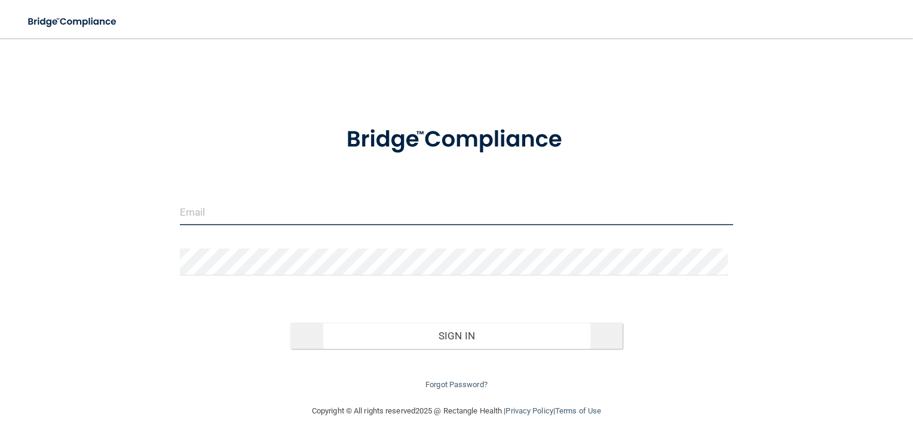
type input "[EMAIL_ADDRESS][DOMAIN_NAME]"
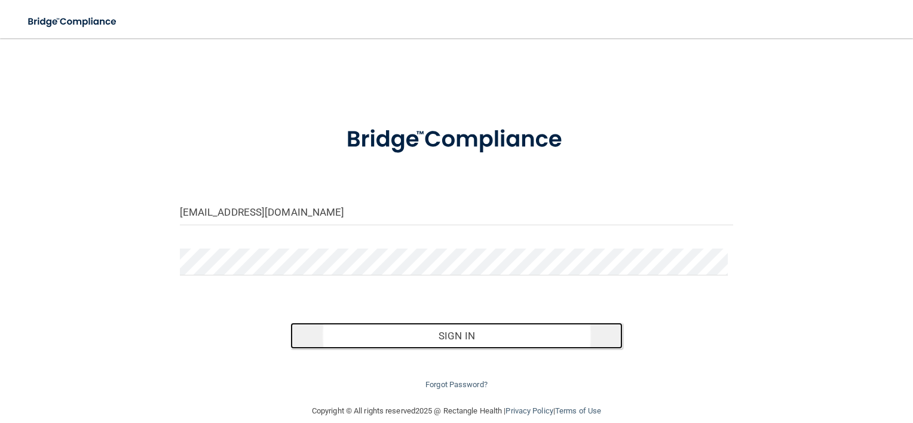
click at [449, 335] on button "Sign In" at bounding box center [456, 336] width 332 height 26
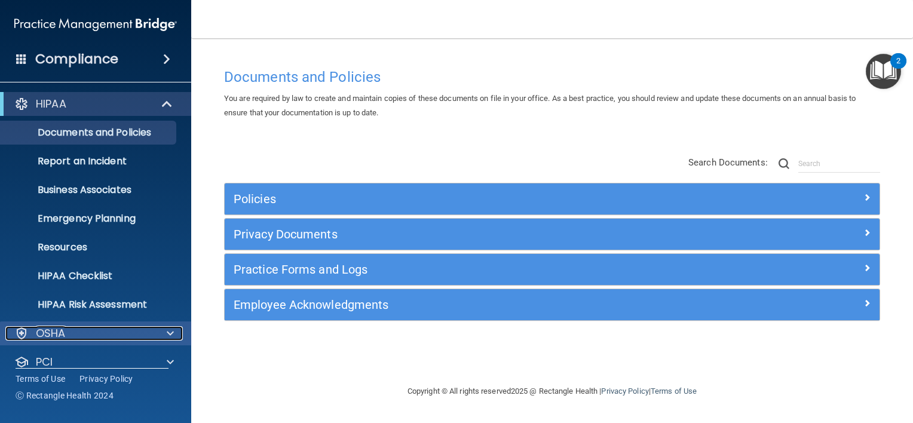
click at [116, 330] on div "OSHA" at bounding box center [79, 333] width 148 height 14
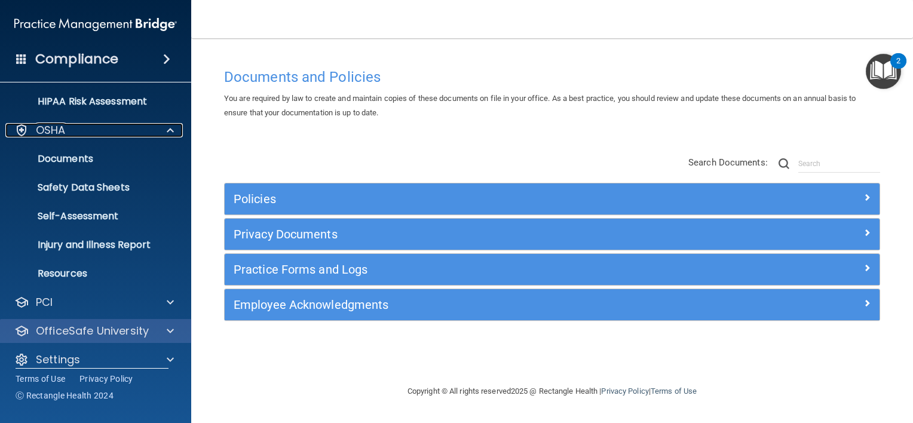
scroll to position [216, 0]
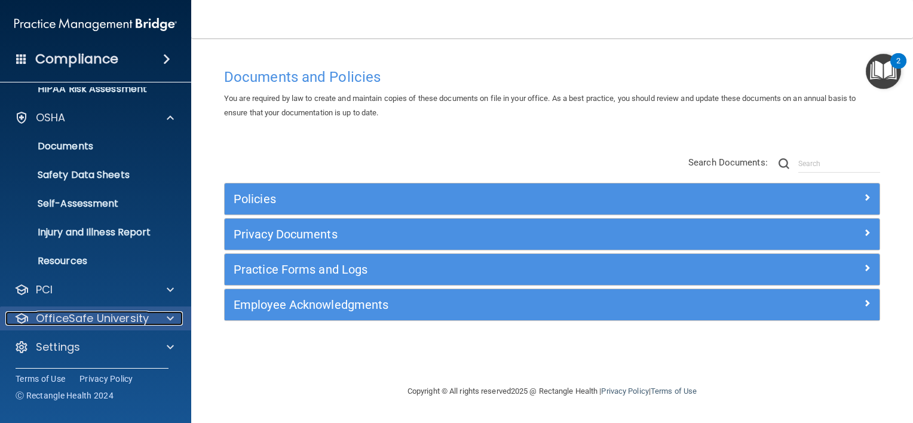
click at [120, 313] on p "OfficeSafe University" at bounding box center [92, 318] width 113 height 14
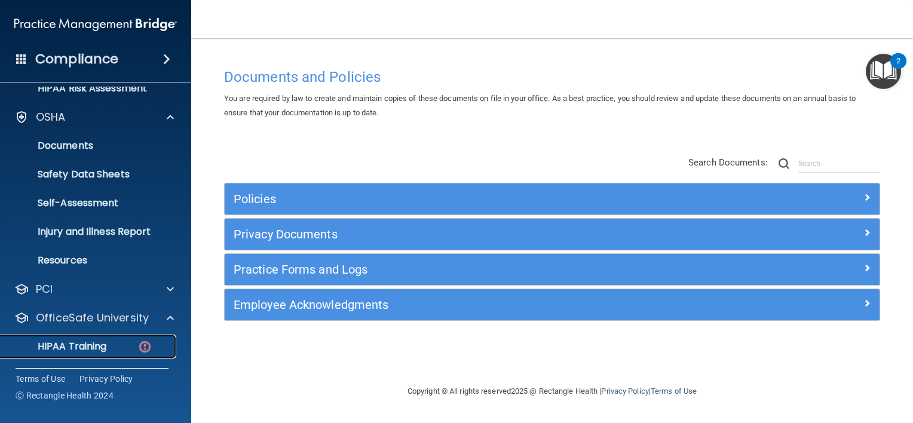
click at [88, 344] on p "HIPAA Training" at bounding box center [57, 347] width 99 height 12
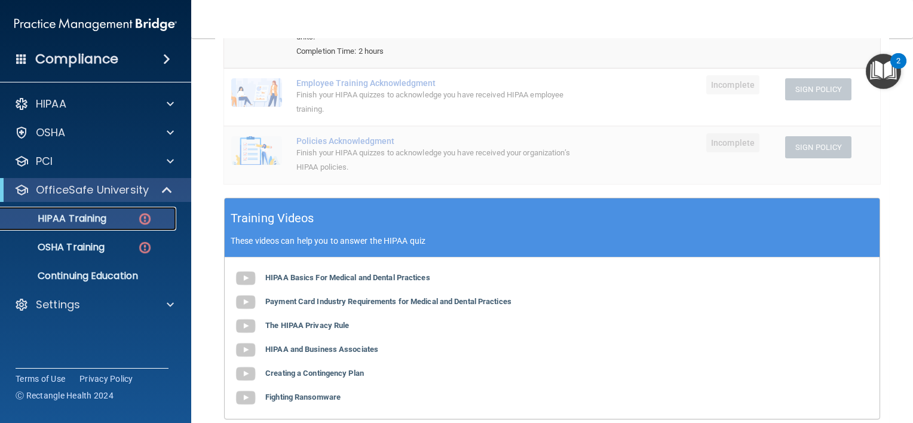
scroll to position [388, 0]
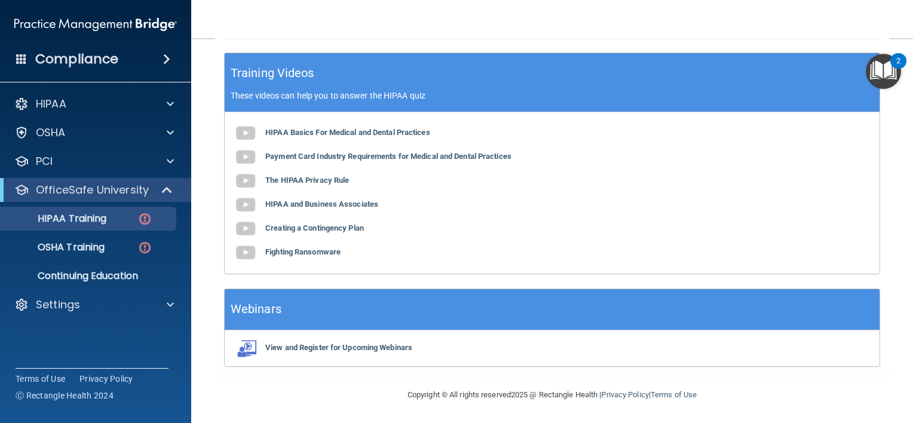
click at [892, 56] on div "2" at bounding box center [898, 61] width 16 height 16
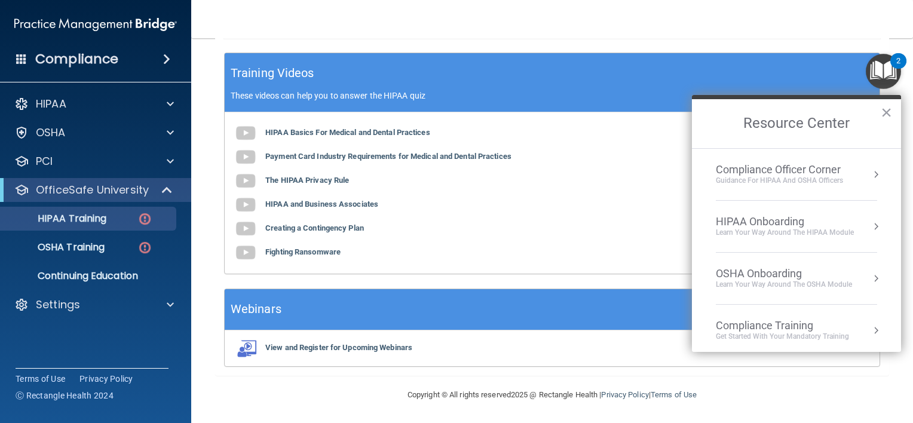
click at [892, 106] on h2 "Resource Center" at bounding box center [796, 123] width 209 height 49
click at [887, 111] on button "×" at bounding box center [886, 112] width 11 height 19
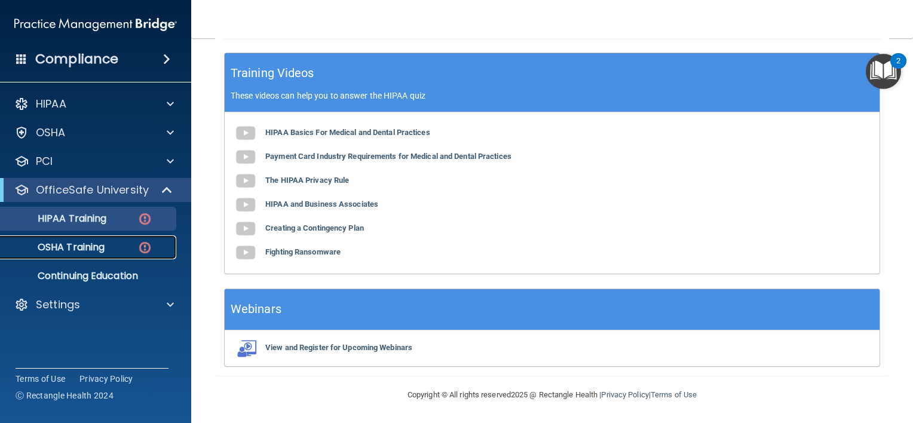
click at [84, 251] on p "OSHA Training" at bounding box center [56, 247] width 97 height 12
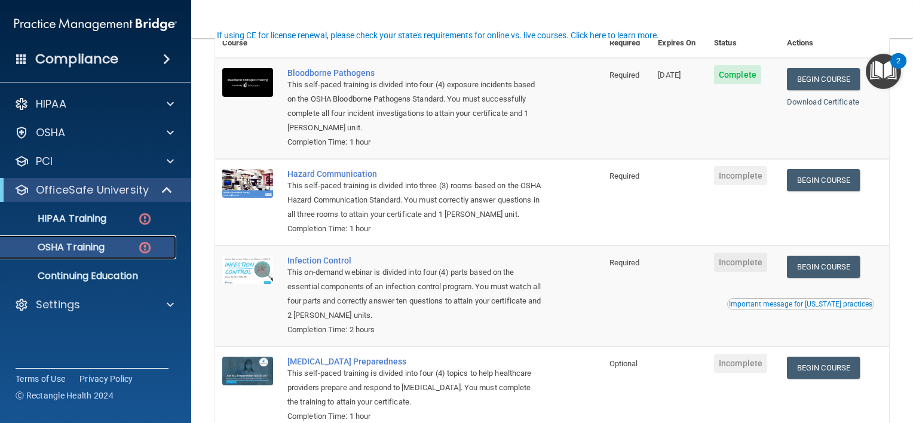
scroll to position [120, 0]
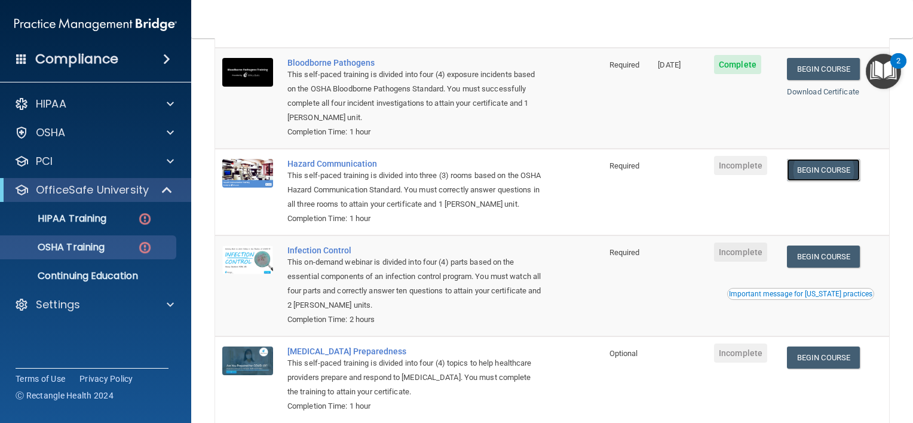
click at [805, 170] on link "Begin Course" at bounding box center [823, 170] width 73 height 22
click at [340, 162] on div "Hazard Communication" at bounding box center [414, 164] width 255 height 10
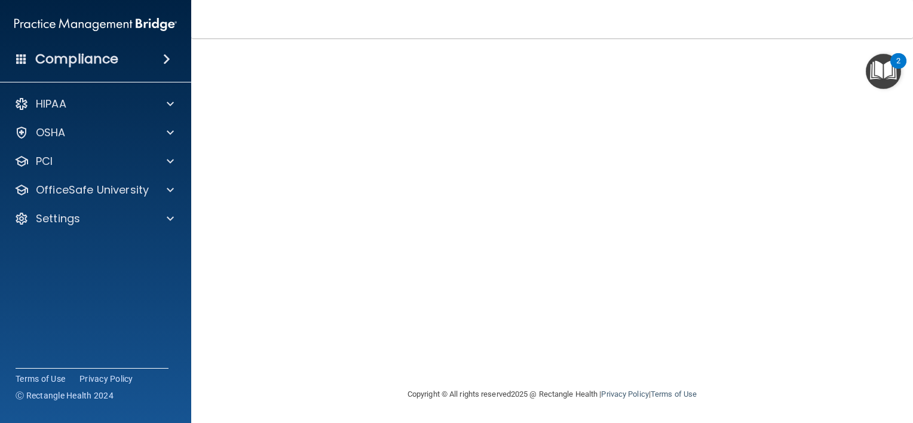
scroll to position [26, 0]
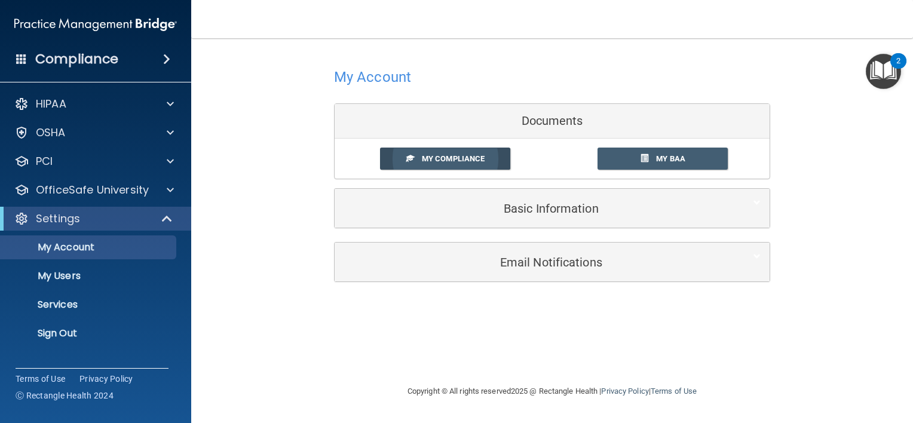
click at [486, 158] on link "My Compliance" at bounding box center [445, 159] width 131 height 22
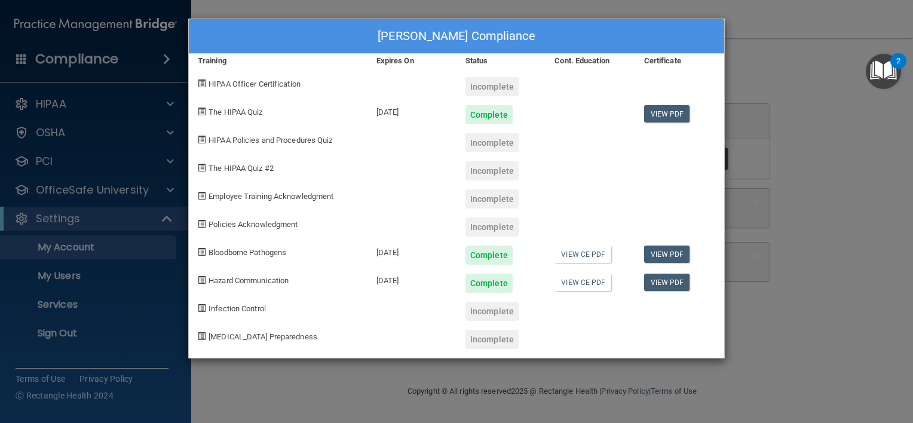
click at [646, 302] on div at bounding box center [679, 307] width 89 height 28
click at [485, 143] on div "Incomplete" at bounding box center [492, 142] width 53 height 19
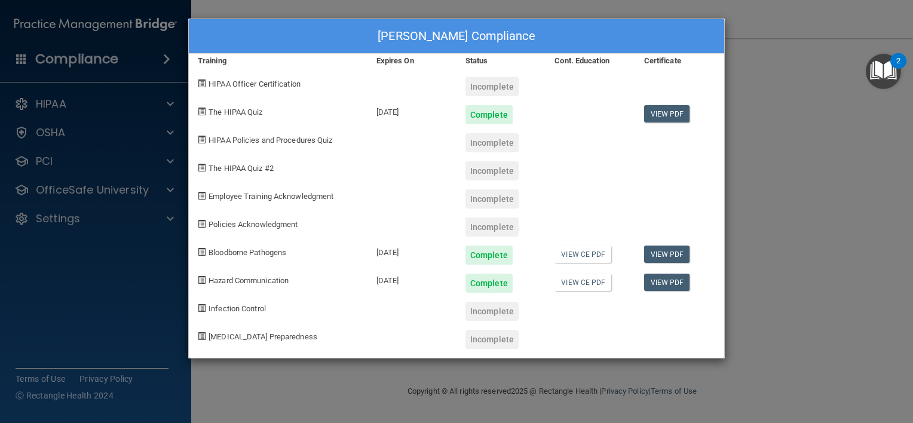
click at [893, 56] on div "2" at bounding box center [898, 61] width 16 height 16
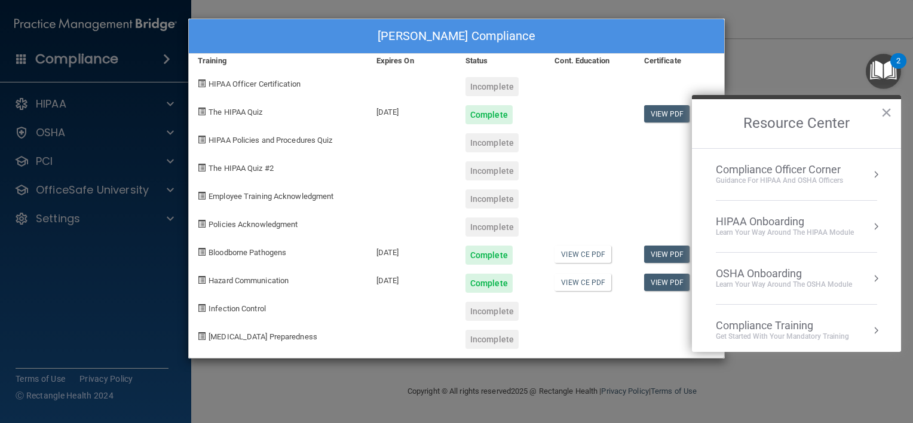
click at [779, 328] on div "Compliance Training" at bounding box center [782, 325] width 133 height 13
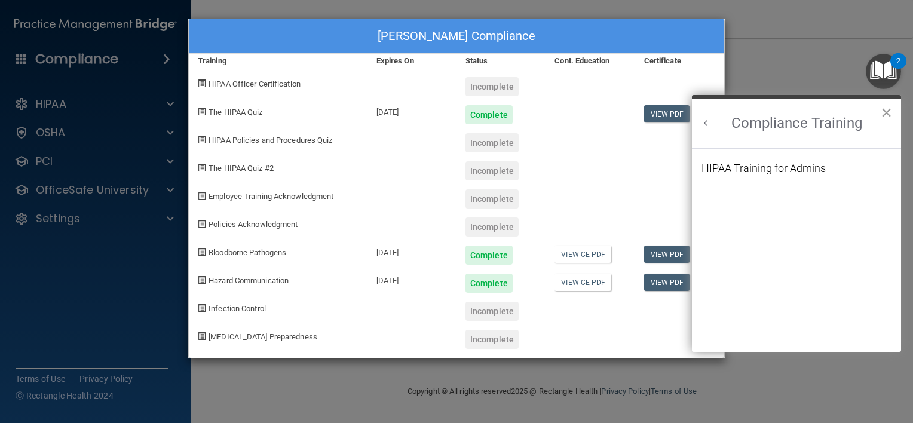
click at [884, 108] on button "×" at bounding box center [886, 112] width 11 height 19
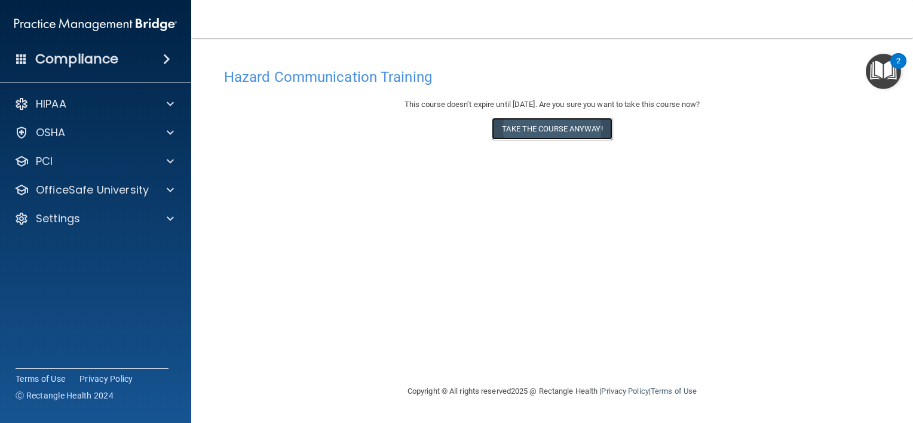
click at [577, 127] on button "Take the course anyway!" at bounding box center [552, 129] width 120 height 22
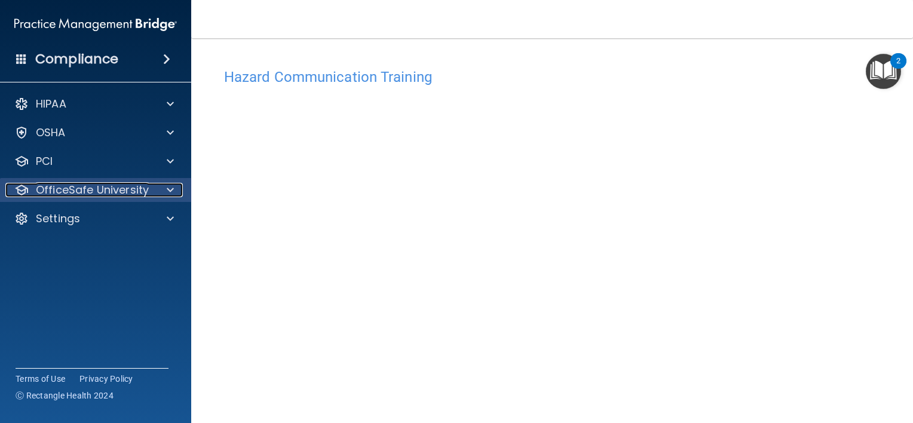
click at [124, 188] on p "OfficeSafe University" at bounding box center [92, 190] width 113 height 14
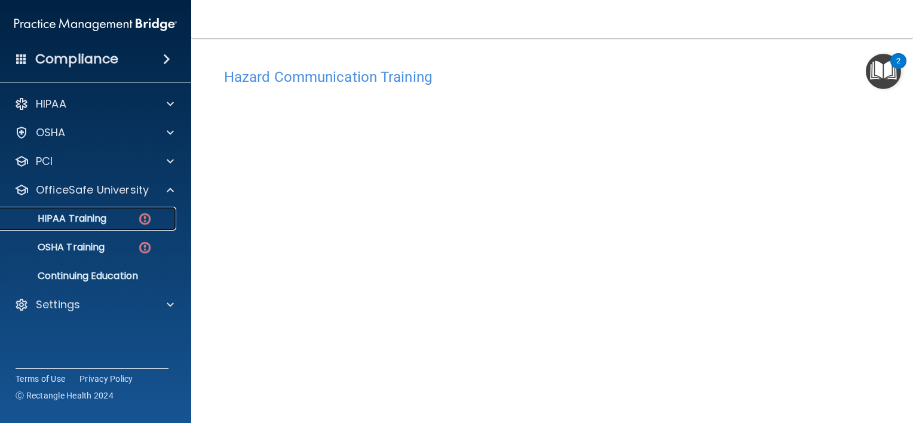
click at [98, 220] on p "HIPAA Training" at bounding box center [57, 219] width 99 height 12
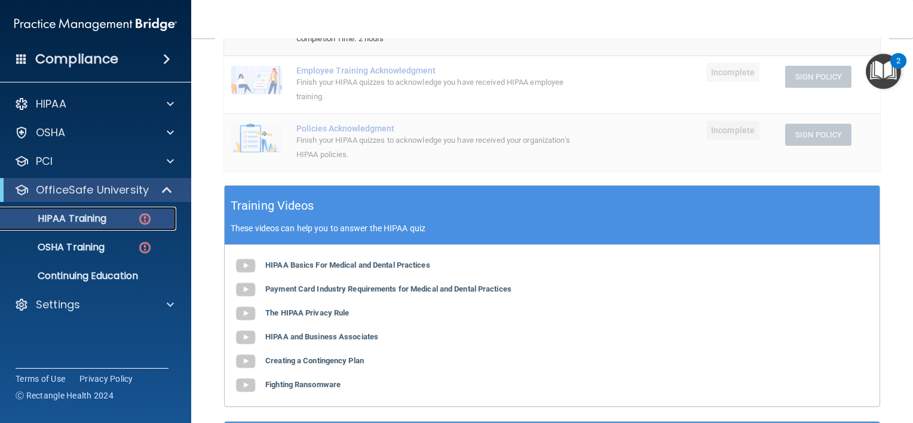
scroll to position [60, 0]
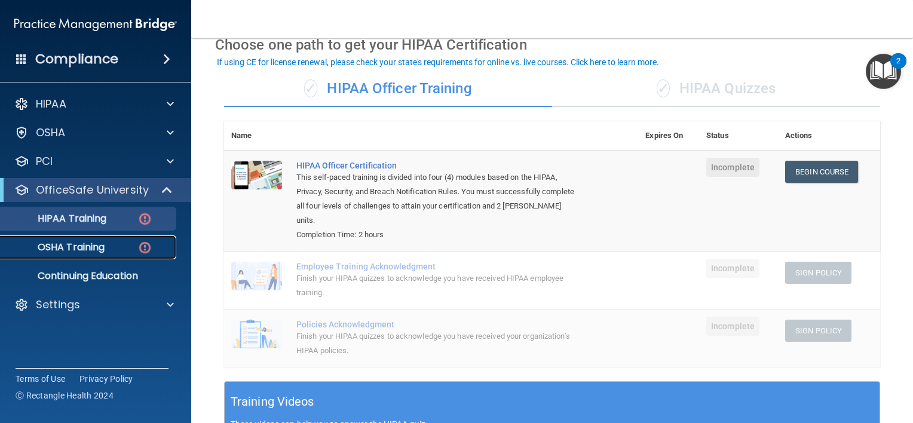
click at [97, 246] on p "OSHA Training" at bounding box center [56, 247] width 97 height 12
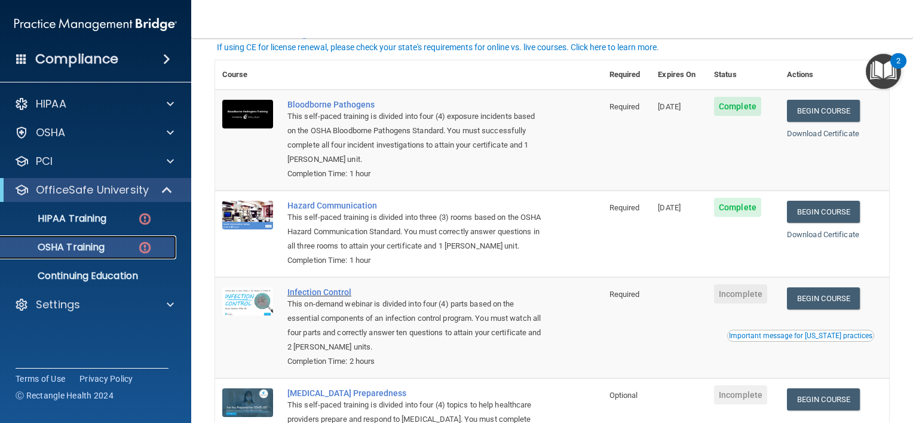
scroll to position [137, 0]
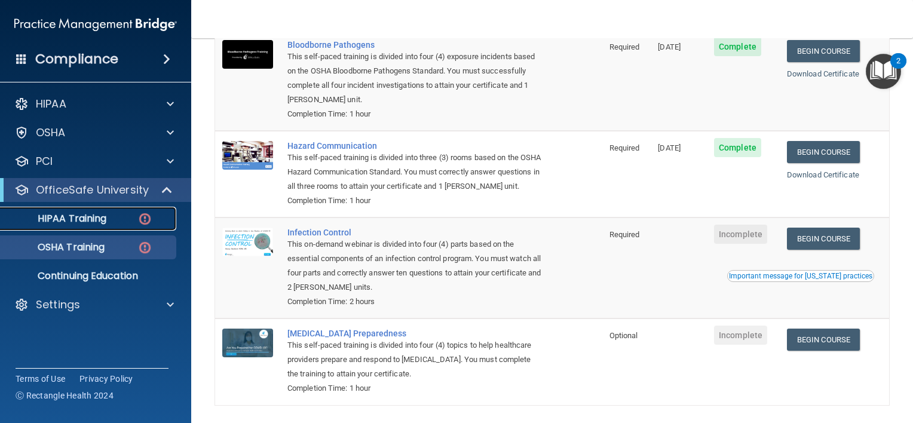
click at [91, 213] on p "HIPAA Training" at bounding box center [57, 219] width 99 height 12
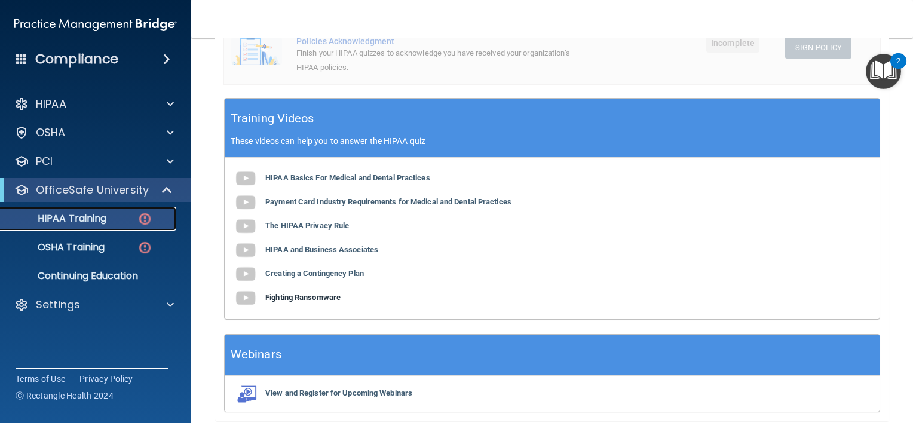
scroll to position [388, 0]
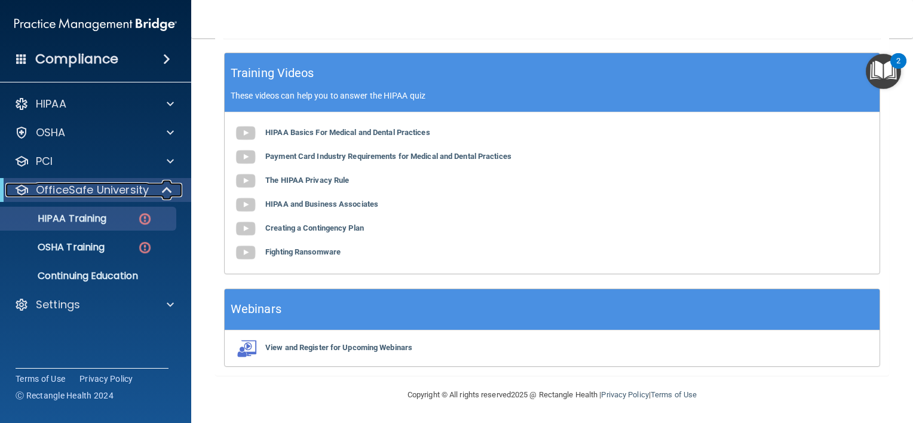
click at [106, 195] on p "OfficeSafe University" at bounding box center [92, 190] width 113 height 14
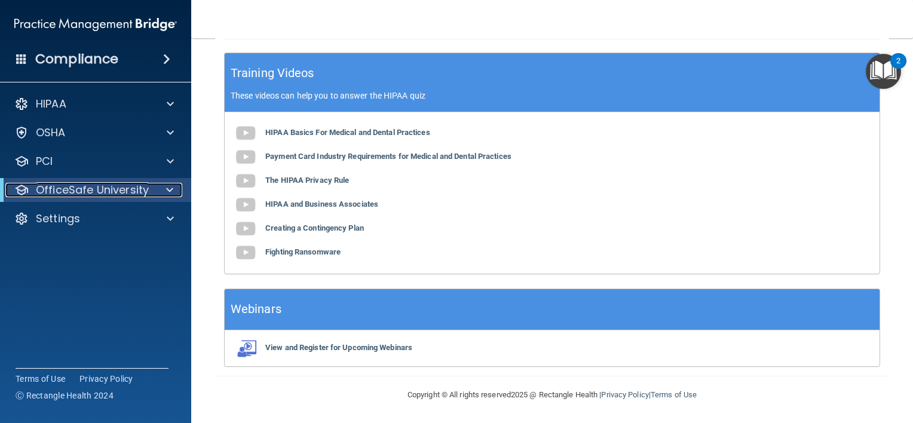
click at [101, 192] on p "OfficeSafe University" at bounding box center [92, 190] width 113 height 14
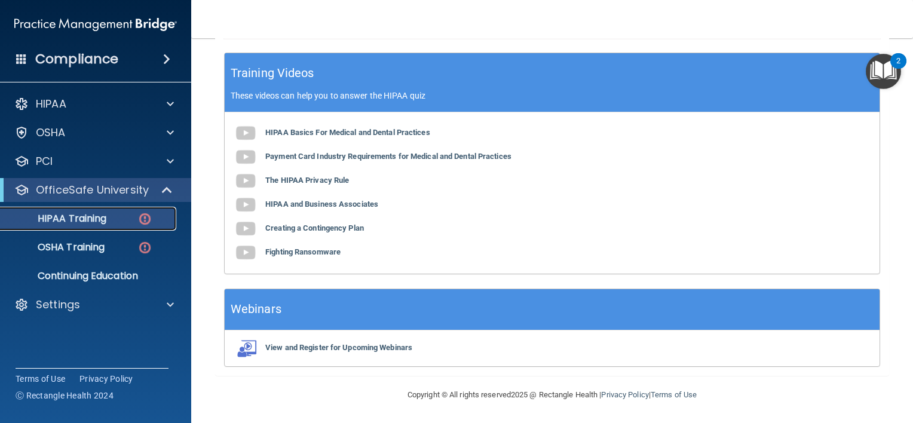
click at [97, 218] on p "HIPAA Training" at bounding box center [57, 219] width 99 height 12
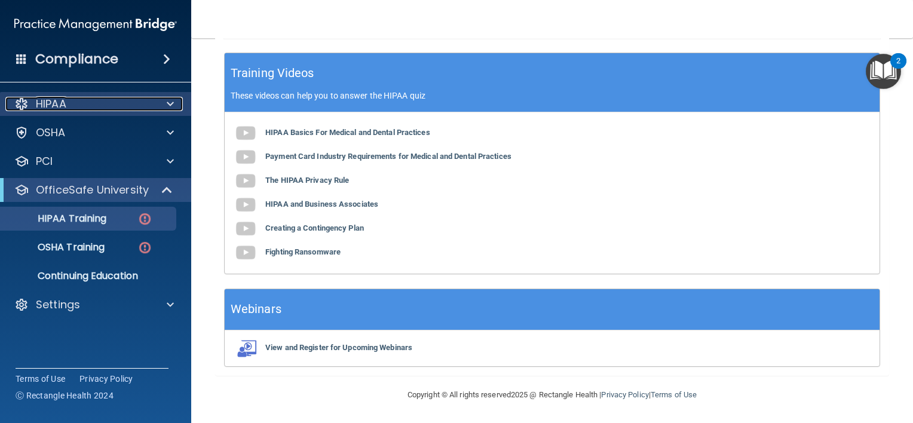
click at [64, 102] on p "HIPAA" at bounding box center [51, 104] width 30 height 14
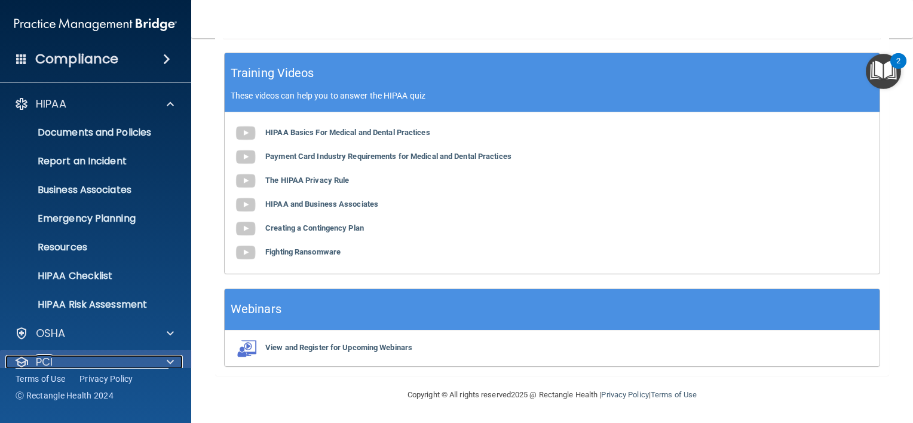
click at [172, 356] on span at bounding box center [170, 362] width 7 height 14
click at [174, 356] on div at bounding box center [169, 362] width 30 height 14
click at [175, 352] on div "PCI" at bounding box center [96, 362] width 192 height 24
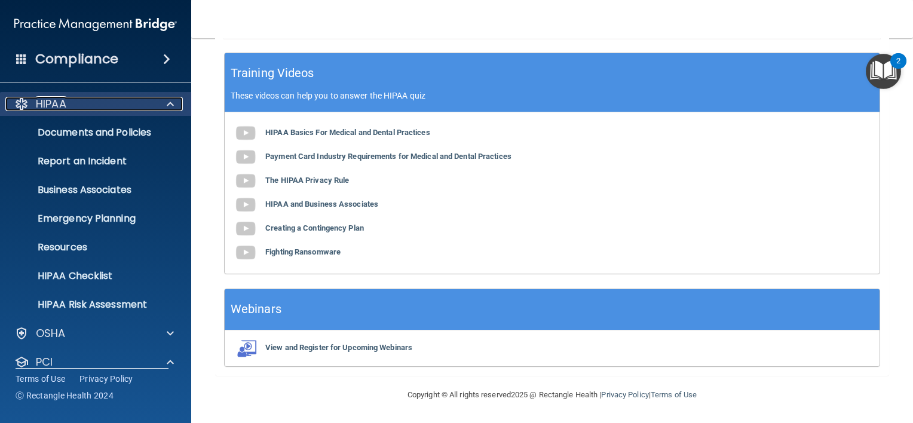
click at [172, 102] on span at bounding box center [170, 104] width 7 height 14
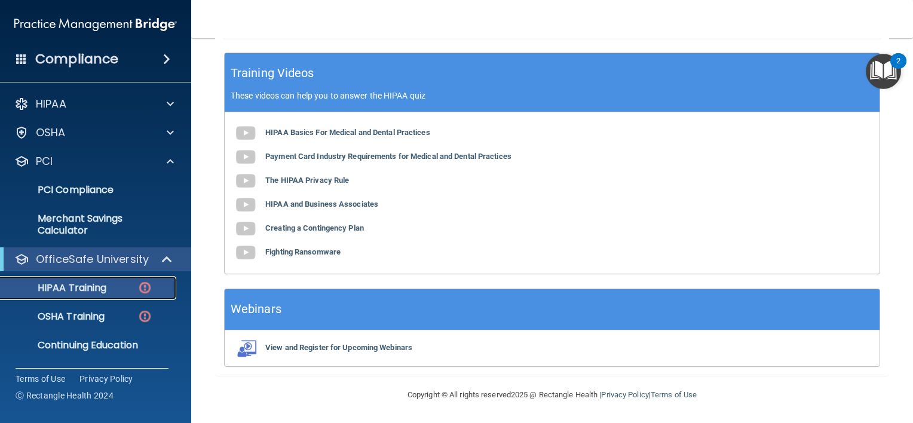
click at [74, 292] on p "HIPAA Training" at bounding box center [57, 288] width 99 height 12
click at [248, 201] on img at bounding box center [246, 205] width 24 height 24
click at [164, 57] on span at bounding box center [166, 59] width 7 height 14
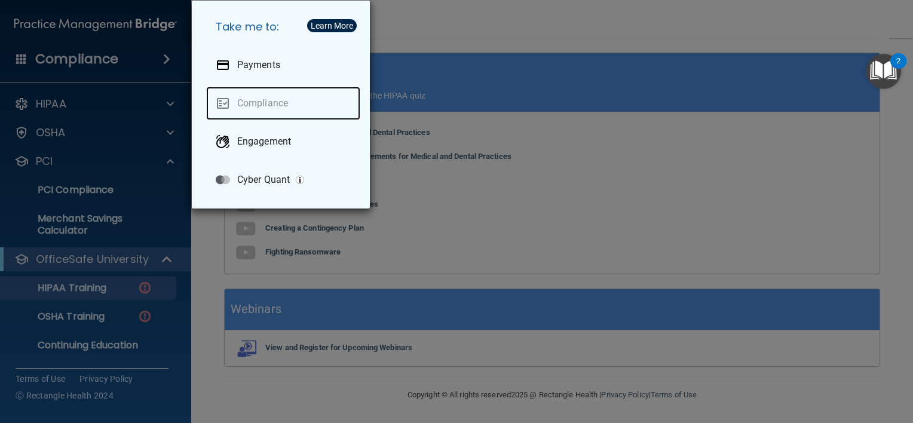
click at [277, 98] on link "Compliance" at bounding box center [283, 103] width 154 height 33
click at [273, 100] on link "Compliance" at bounding box center [283, 103] width 154 height 33
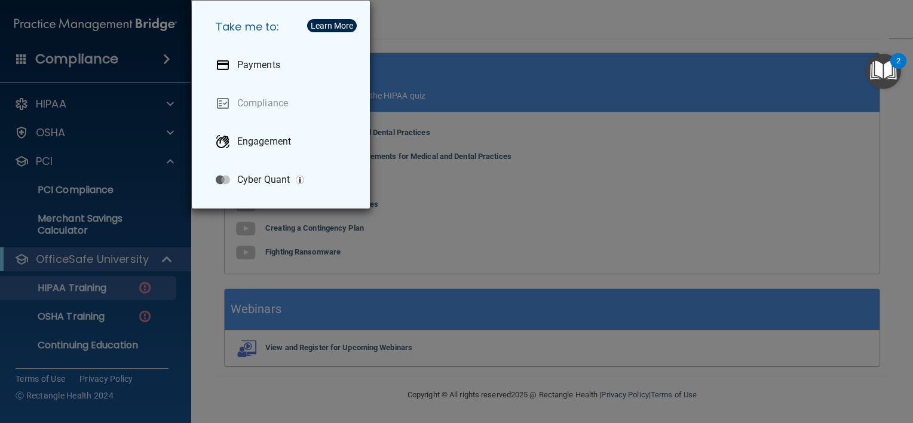
click at [132, 66] on div "Take me to: Payments Compliance Engagement Cyber Quant" at bounding box center [456, 211] width 913 height 423
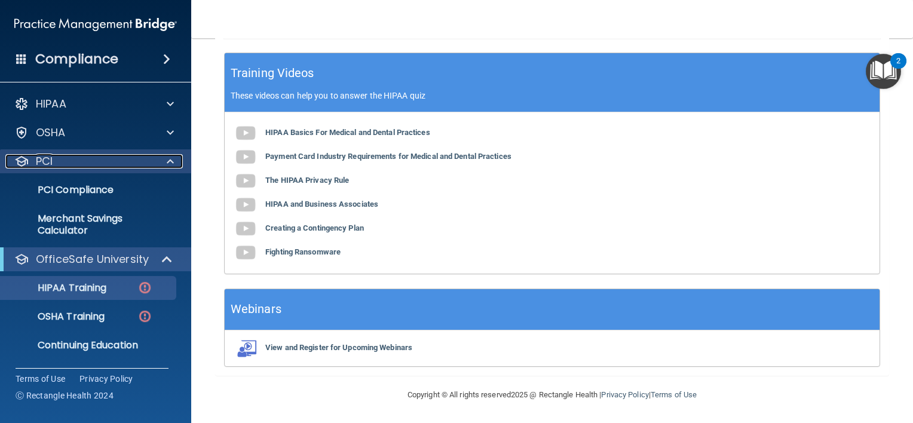
click at [43, 158] on p "PCI" at bounding box center [44, 161] width 17 height 14
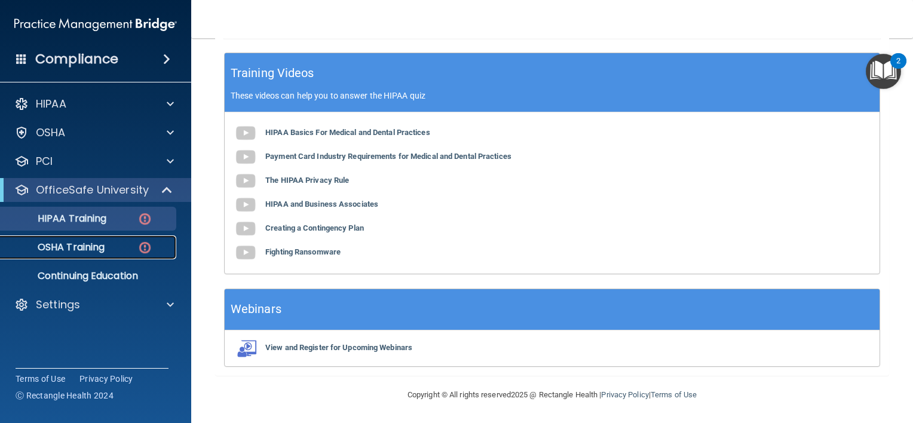
click at [98, 250] on p "OSHA Training" at bounding box center [56, 247] width 97 height 12
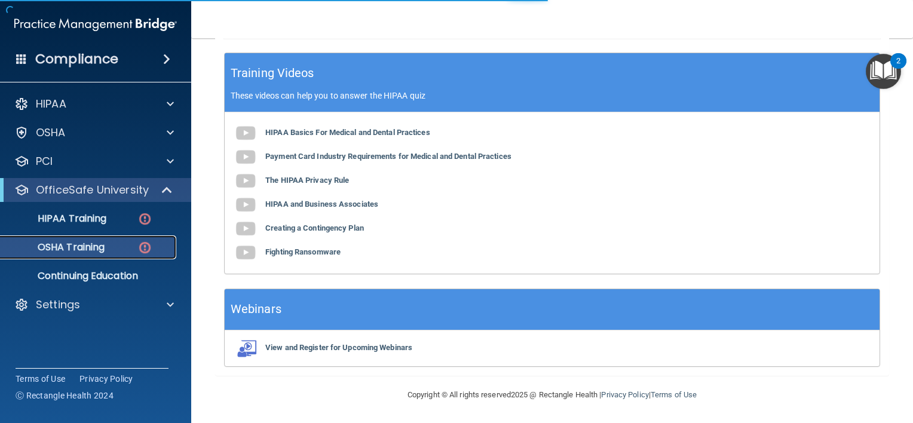
click at [99, 251] on p "OSHA Training" at bounding box center [56, 247] width 97 height 12
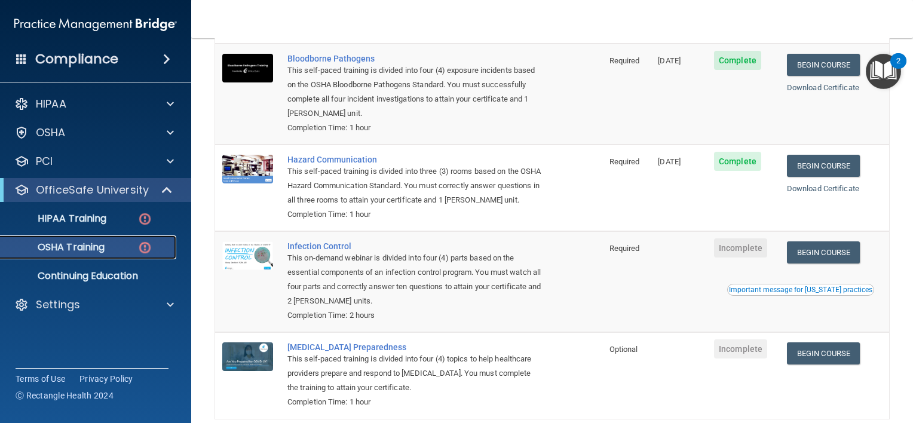
scroll to position [197, 0]
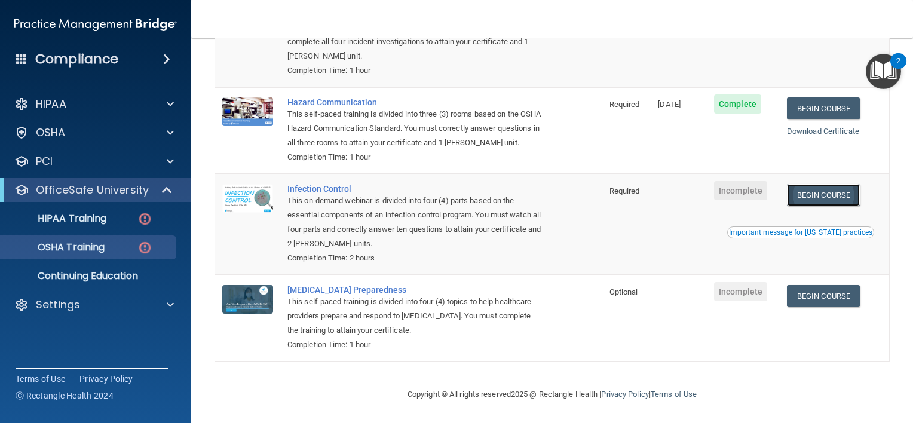
click at [820, 197] on link "Begin Course" at bounding box center [823, 195] width 73 height 22
click at [825, 298] on link "Begin Course" at bounding box center [823, 296] width 73 height 22
click at [830, 195] on link "Begin Course" at bounding box center [823, 195] width 73 height 22
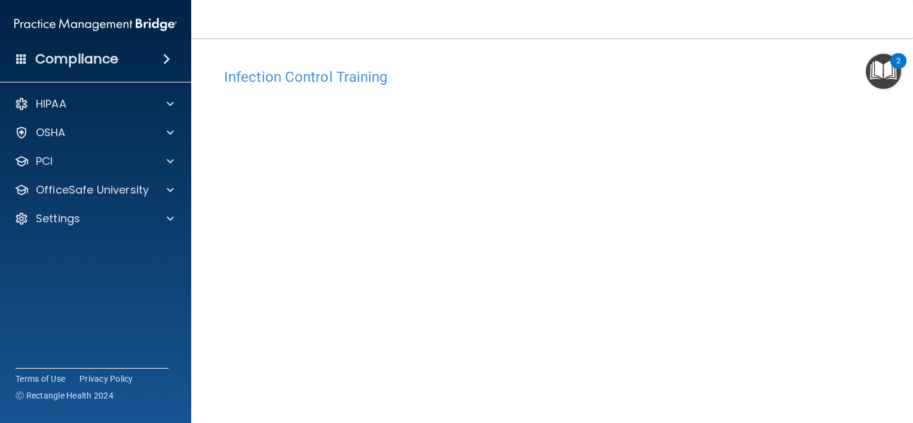
scroll to position [88, 0]
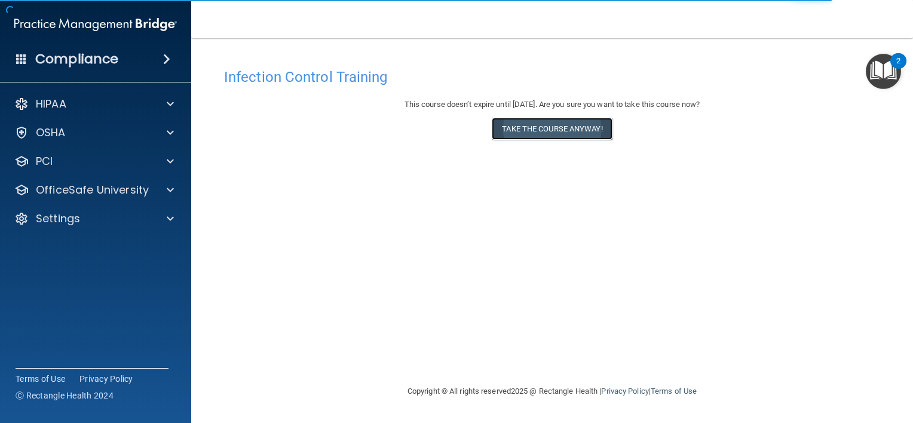
click at [571, 124] on button "Take the course anyway!" at bounding box center [552, 129] width 120 height 22
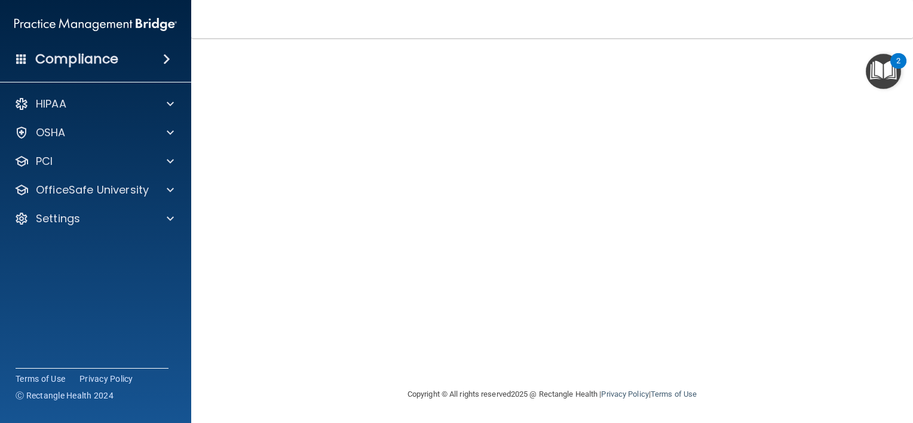
scroll to position [29, 0]
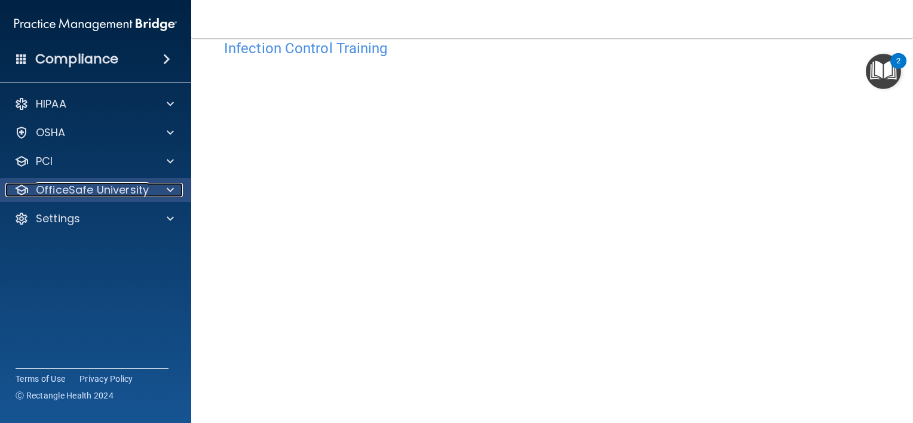
click at [98, 193] on p "OfficeSafe University" at bounding box center [92, 190] width 113 height 14
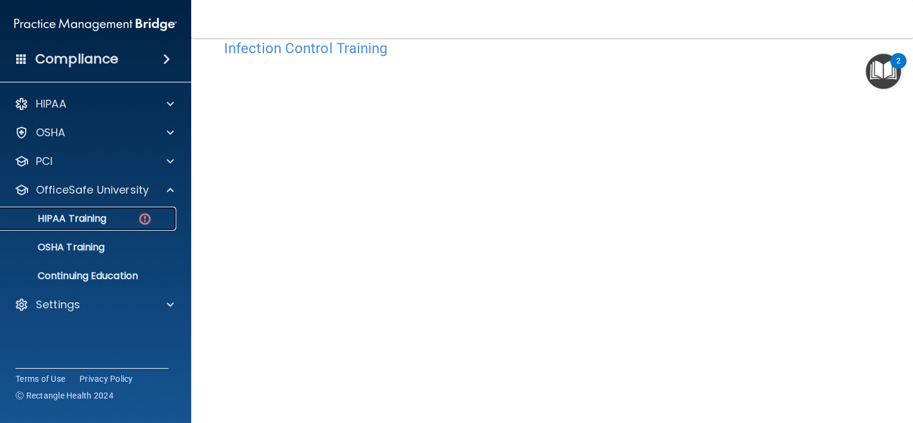
click at [97, 222] on p "HIPAA Training" at bounding box center [57, 219] width 99 height 12
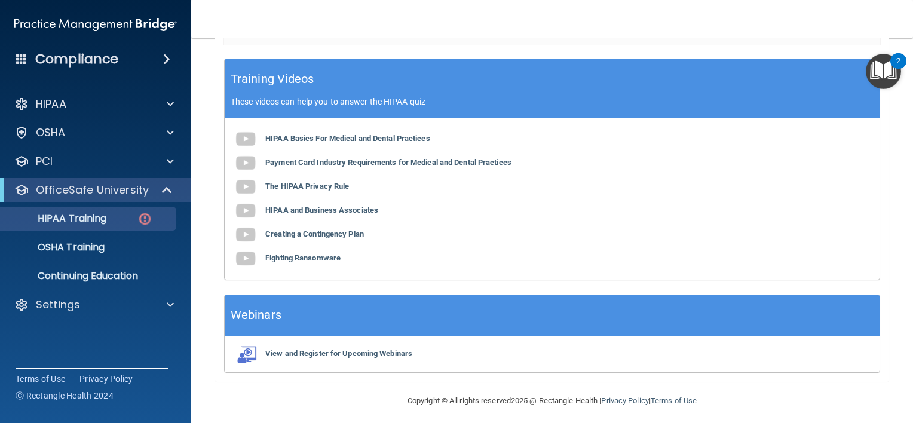
scroll to position [388, 0]
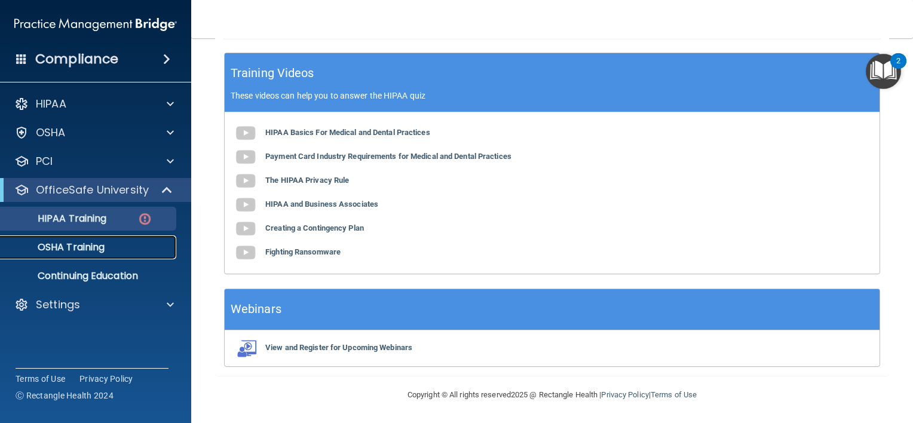
click at [99, 247] on p "OSHA Training" at bounding box center [56, 247] width 97 height 12
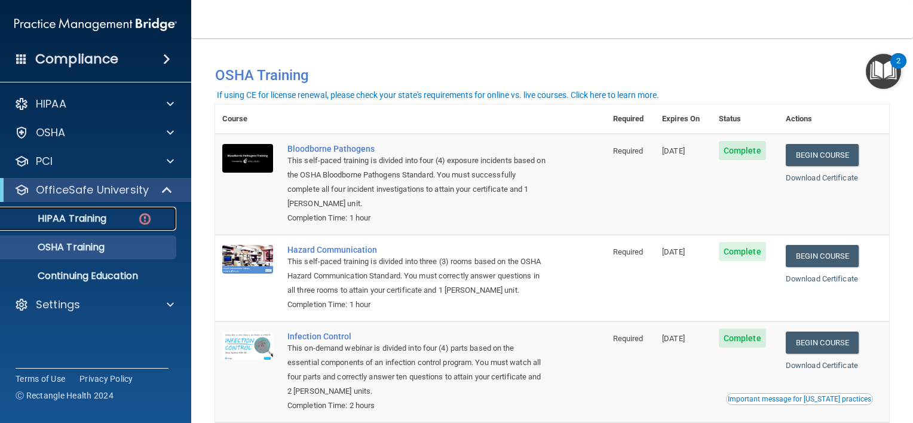
click at [90, 219] on p "HIPAA Training" at bounding box center [57, 219] width 99 height 12
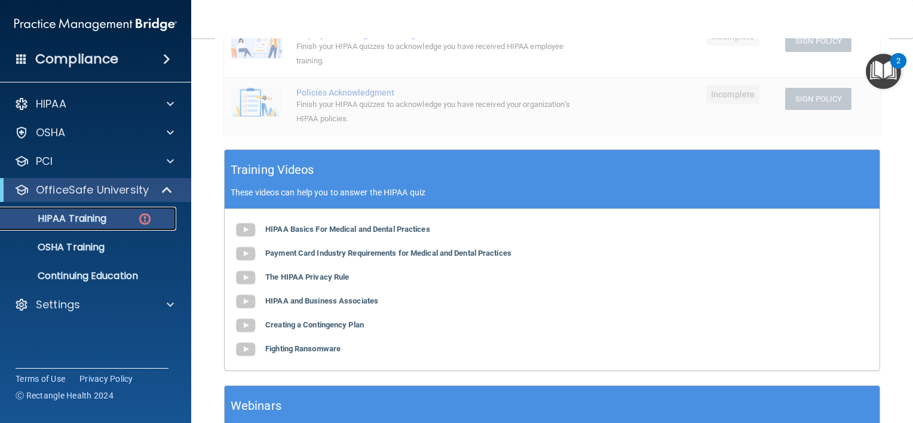
scroll to position [359, 0]
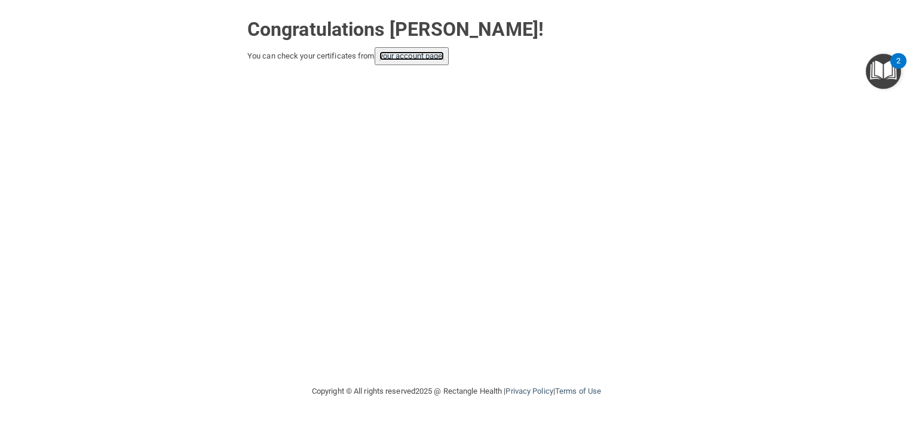
click at [406, 56] on link "your account page!" at bounding box center [411, 55] width 65 height 9
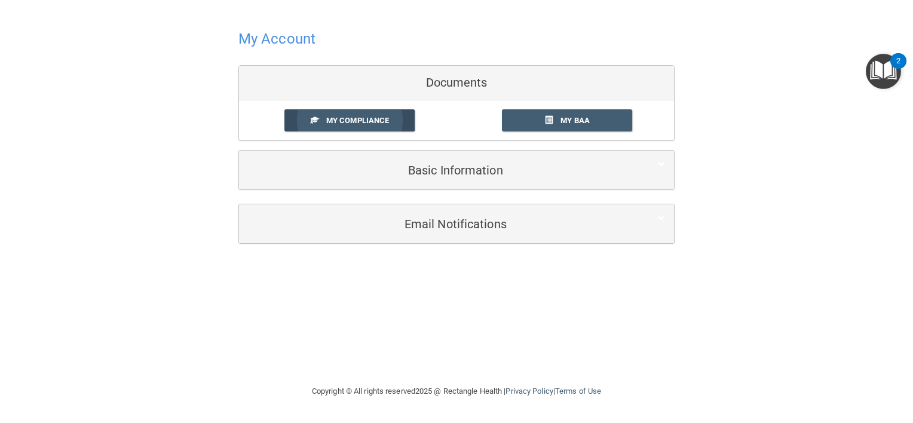
click at [354, 124] on span "My Compliance" at bounding box center [357, 120] width 63 height 9
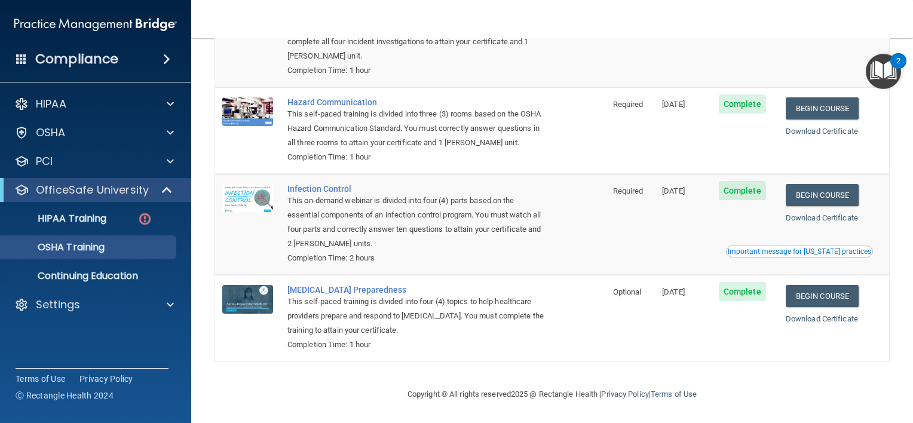
scroll to position [149, 0]
click at [87, 221] on p "HIPAA Training" at bounding box center [57, 219] width 99 height 12
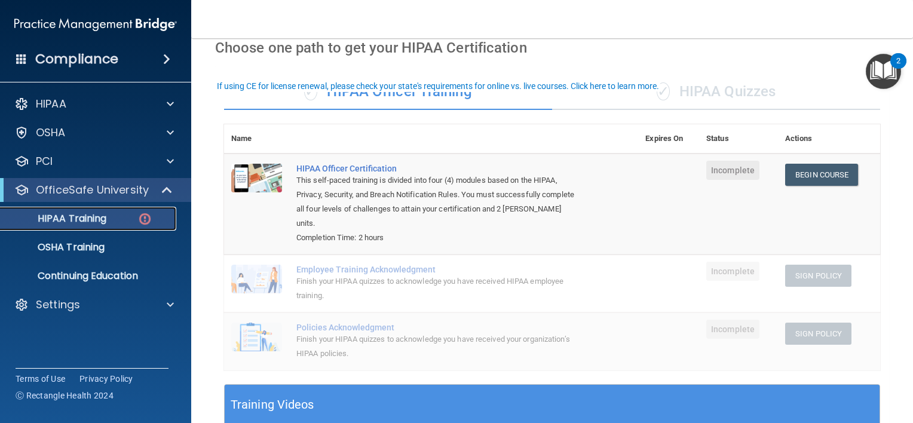
scroll to position [30, 0]
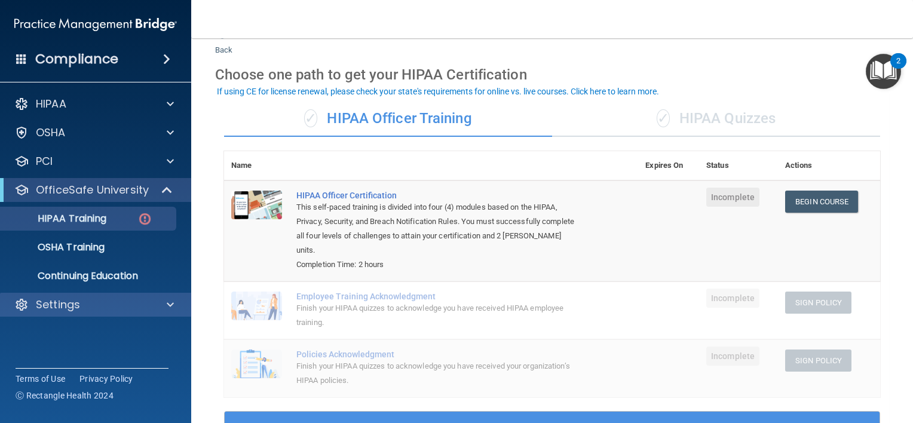
click at [39, 296] on div "Settings" at bounding box center [96, 305] width 192 height 24
click at [48, 301] on p "Settings" at bounding box center [58, 305] width 44 height 14
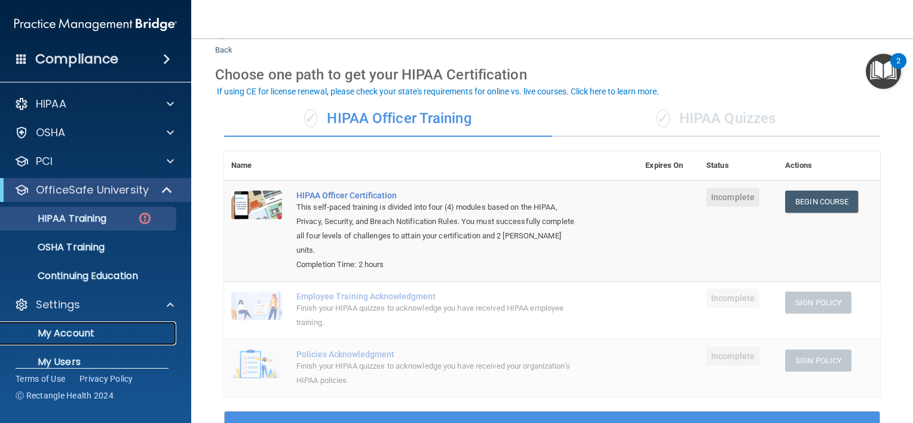
click at [100, 334] on p "My Account" at bounding box center [89, 333] width 163 height 12
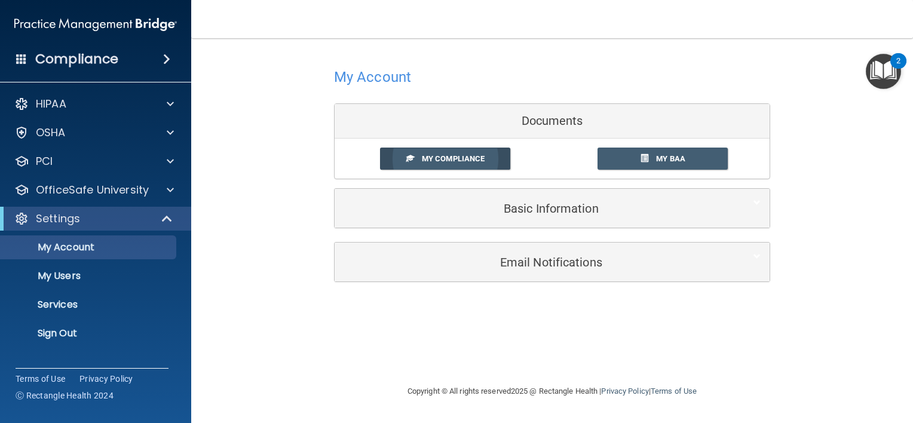
click at [452, 151] on link "My Compliance" at bounding box center [445, 159] width 131 height 22
click at [451, 154] on span "My Compliance" at bounding box center [453, 158] width 63 height 9
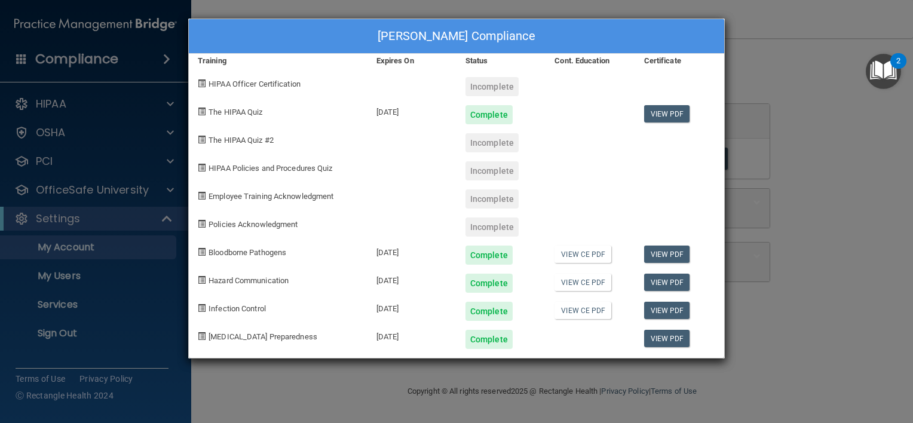
click at [99, 186] on div "[PERSON_NAME] Compliance Training Expires On Status Cont. Education Certificate…" at bounding box center [456, 211] width 913 height 423
